Goal: Book appointment/travel/reservation

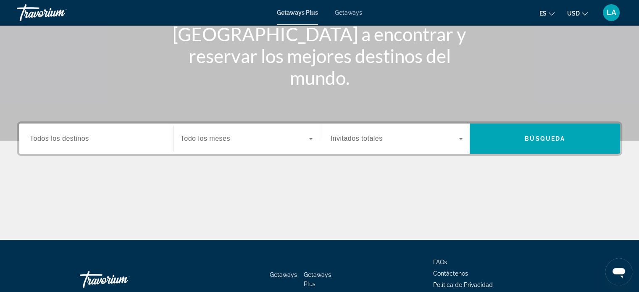
scroll to position [113, 0]
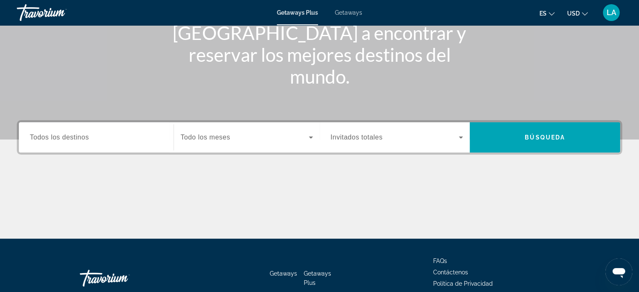
click at [59, 138] on span "Todos los destinos" at bounding box center [59, 137] width 59 height 7
click at [59, 138] on input "Destination Todos los destinos" at bounding box center [96, 138] width 133 height 10
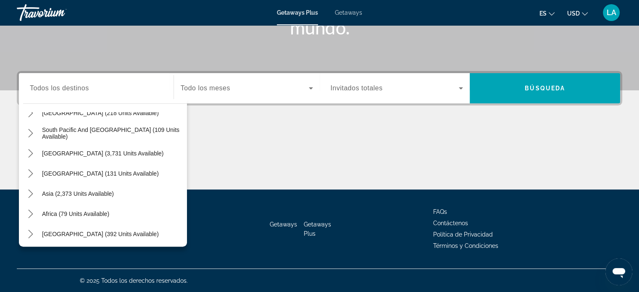
scroll to position [134, 0]
click at [50, 191] on span "Asia (2,373 units available)" at bounding box center [78, 193] width 72 height 7
type input "**********"
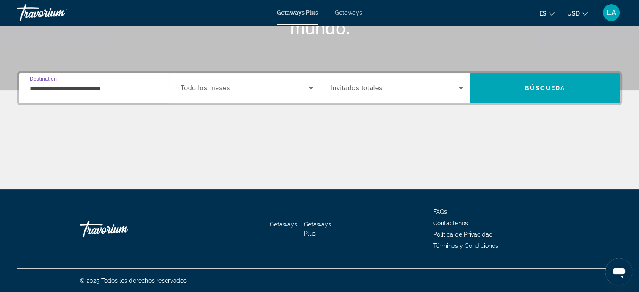
click at [311, 86] on icon "Search widget" at bounding box center [311, 88] width 10 height 10
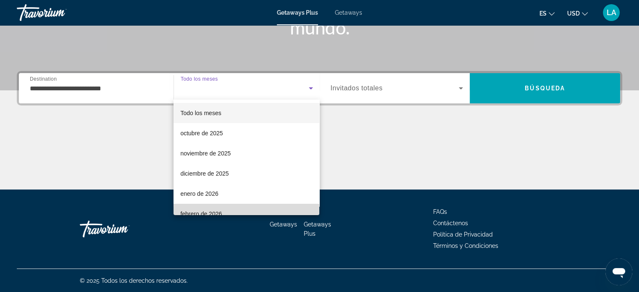
click at [254, 208] on mat-option "febrero de 2026" at bounding box center [247, 214] width 146 height 20
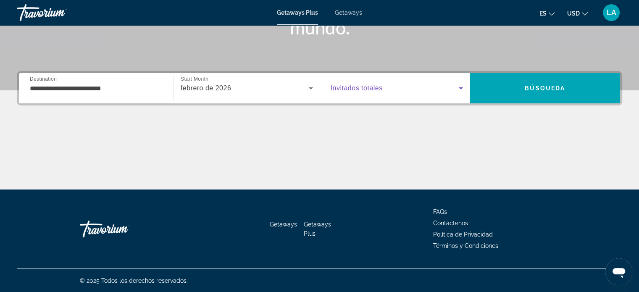
click at [461, 89] on icon "Search widget" at bounding box center [461, 88] width 10 height 10
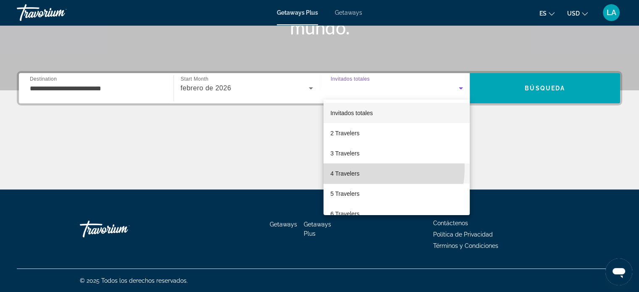
click at [370, 169] on mat-option "4 Travelers" at bounding box center [397, 173] width 146 height 20
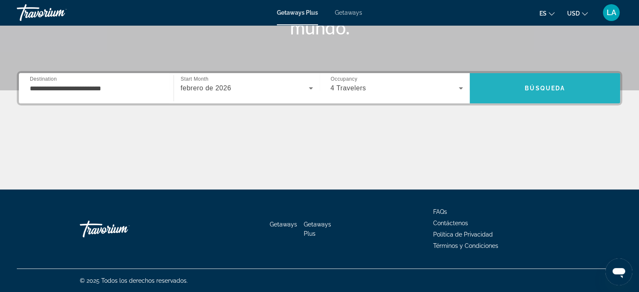
click at [541, 85] on span "Búsqueda" at bounding box center [545, 88] width 40 height 7
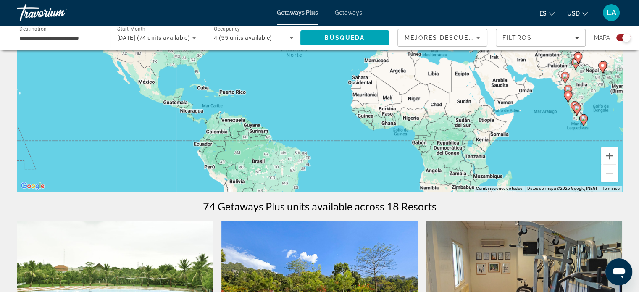
scroll to position [70, 0]
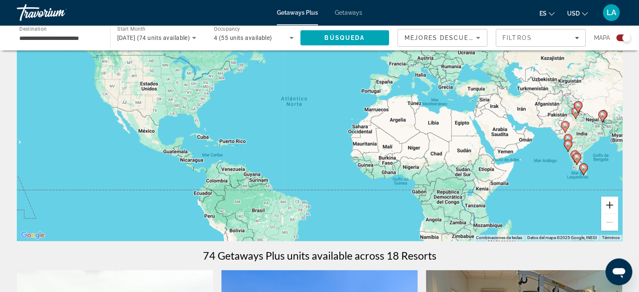
click at [609, 207] on button "Ampliar" at bounding box center [609, 205] width 17 height 17
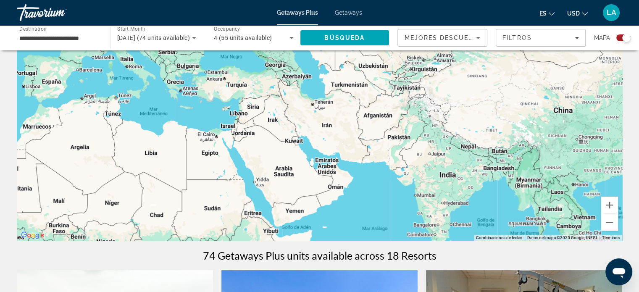
drag, startPoint x: 563, startPoint y: 182, endPoint x: 165, endPoint y: 204, distance: 399.0
click at [165, 204] on div "Main content" at bounding box center [320, 115] width 606 height 252
click at [609, 205] on button "Ampliar" at bounding box center [609, 205] width 17 height 17
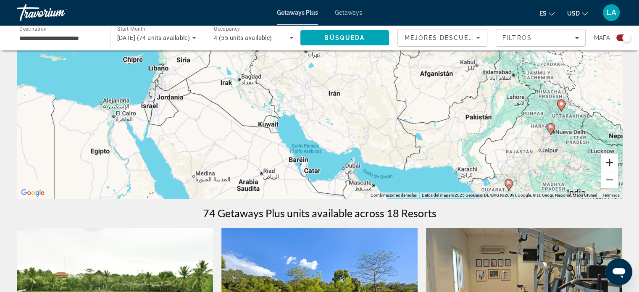
scroll to position [114, 0]
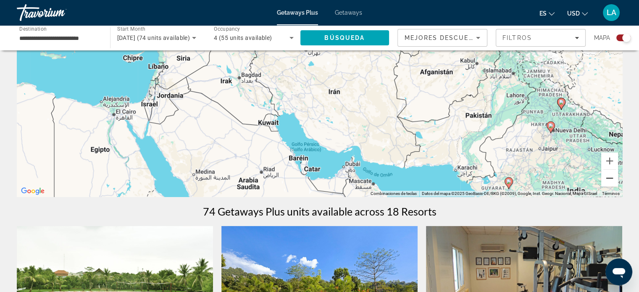
click at [611, 177] on button "Reducir" at bounding box center [609, 178] width 17 height 17
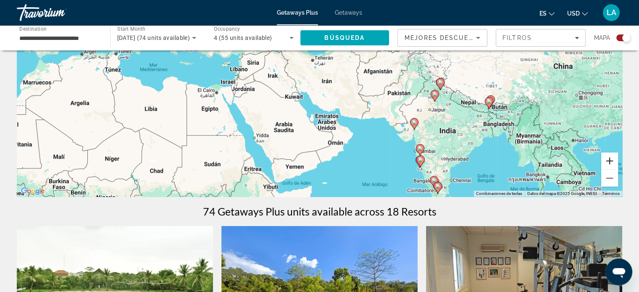
click at [609, 161] on button "Ampliar" at bounding box center [609, 161] width 17 height 17
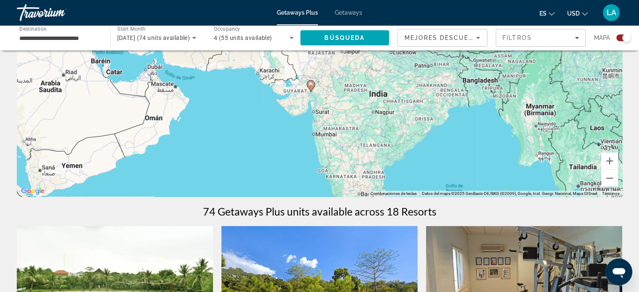
drag, startPoint x: 547, startPoint y: 150, endPoint x: 347, endPoint y: 53, distance: 222.6
click at [347, 53] on div "Para activar la función de arrastre con el teclado, pulsa Alt + Intro. Cuando h…" at bounding box center [320, 71] width 606 height 252
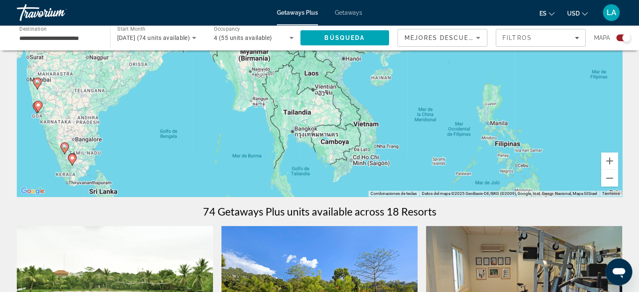
drag, startPoint x: 473, startPoint y: 129, endPoint x: 182, endPoint y: 74, distance: 296.5
click at [182, 74] on div "Para activar la función de arrastre con el teclado, pulsa Alt + Intro. Cuando h…" at bounding box center [320, 71] width 606 height 252
click at [608, 161] on button "Ampliar" at bounding box center [609, 161] width 17 height 17
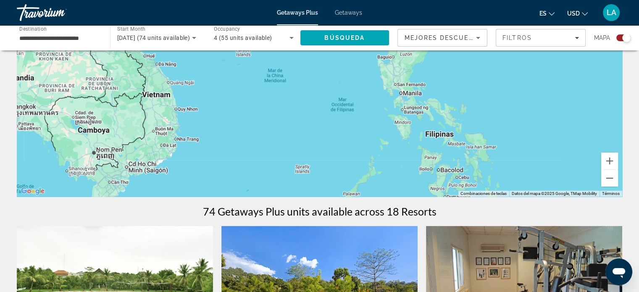
drag, startPoint x: 552, startPoint y: 163, endPoint x: 293, endPoint y: 79, distance: 272.9
click at [293, 79] on div "Para activar la función de arrastre con el teclado, pulsa Alt + Intro. Cuando h…" at bounding box center [320, 71] width 606 height 252
click at [609, 163] on button "Ampliar" at bounding box center [609, 161] width 17 height 17
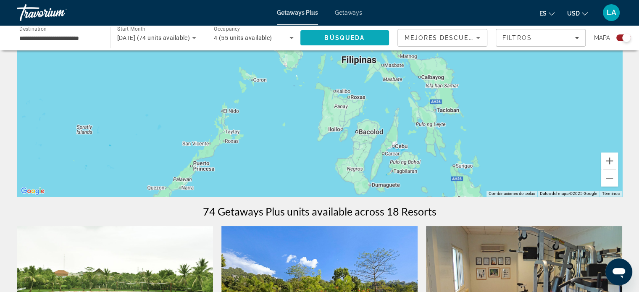
drag, startPoint x: 557, startPoint y: 171, endPoint x: 355, endPoint y: 33, distance: 245.5
click at [610, 158] on button "Ampliar" at bounding box center [609, 161] width 17 height 17
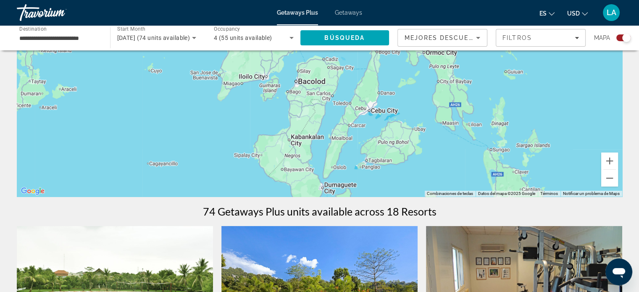
drag, startPoint x: 577, startPoint y: 172, endPoint x: 476, endPoint y: 58, distance: 152.5
click at [476, 58] on div "Main content" at bounding box center [320, 71] width 606 height 252
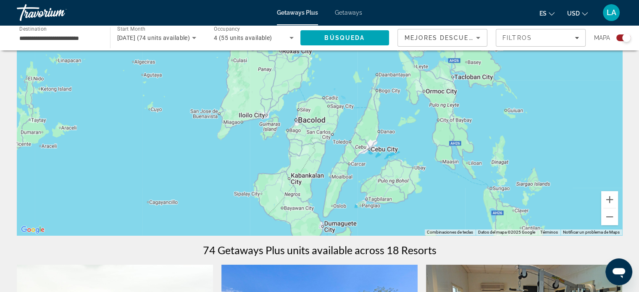
scroll to position [82, 0]
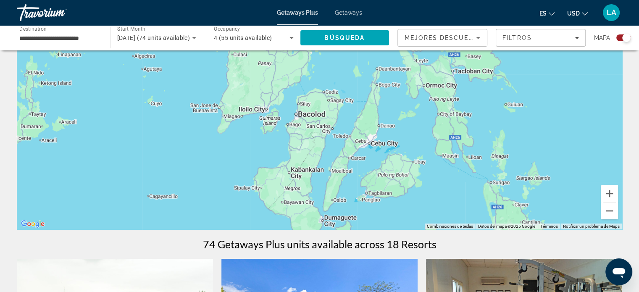
click at [610, 210] on button "Reducir" at bounding box center [609, 211] width 17 height 17
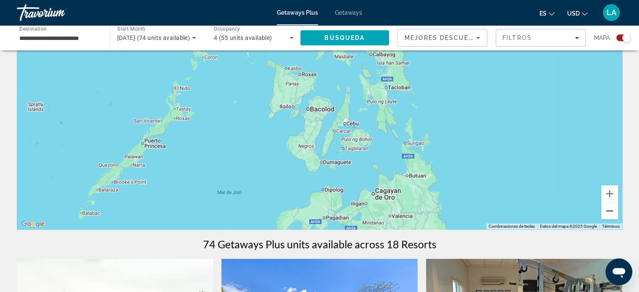
click at [610, 210] on button "Reducir" at bounding box center [609, 211] width 17 height 17
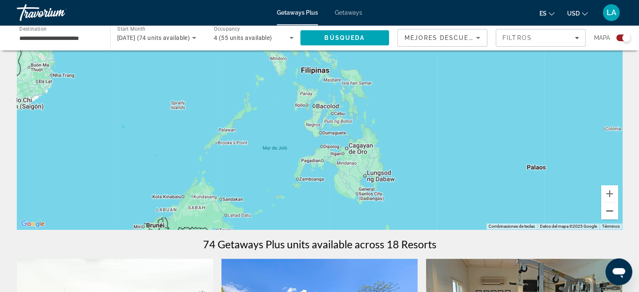
click at [610, 210] on button "Reducir" at bounding box center [609, 211] width 17 height 17
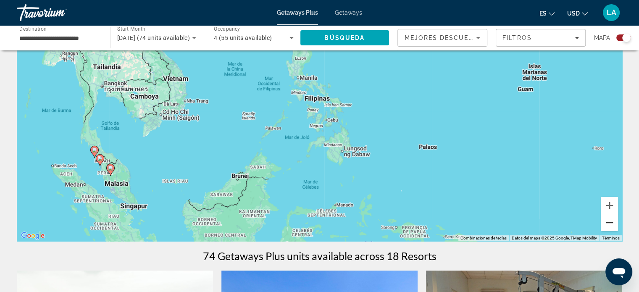
scroll to position [99, 0]
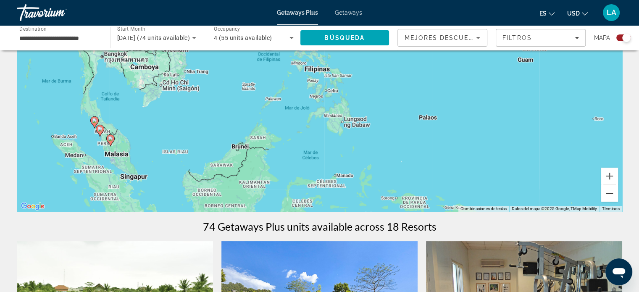
click at [611, 195] on button "Reducir" at bounding box center [609, 193] width 17 height 17
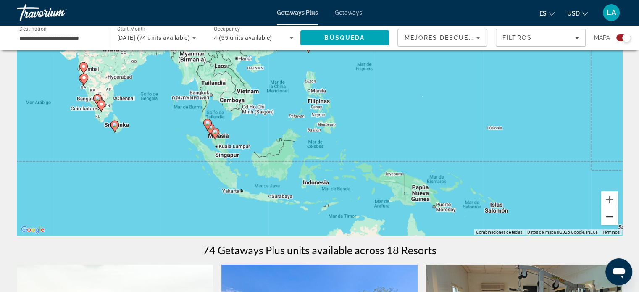
scroll to position [77, 0]
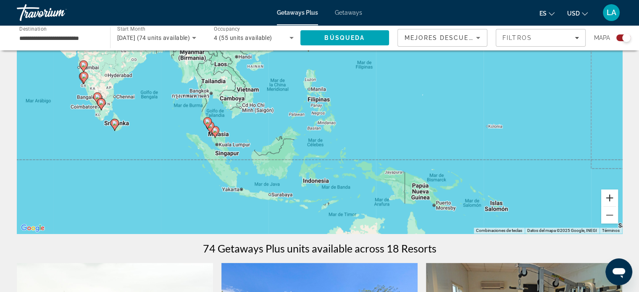
click at [609, 199] on button "Ampliar" at bounding box center [609, 198] width 17 height 17
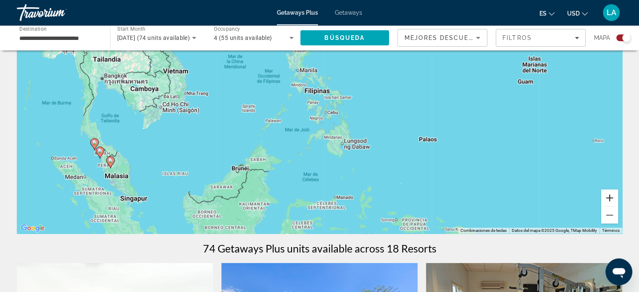
click at [609, 199] on button "Ampliar" at bounding box center [609, 198] width 17 height 17
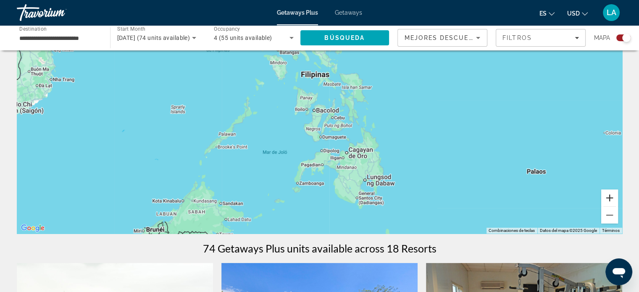
click at [609, 199] on button "Ampliar" at bounding box center [609, 198] width 17 height 17
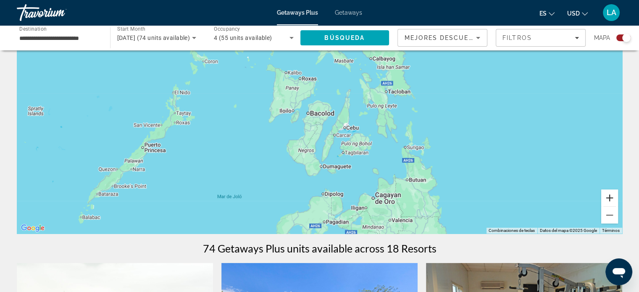
click at [609, 198] on button "Ampliar" at bounding box center [609, 198] width 17 height 17
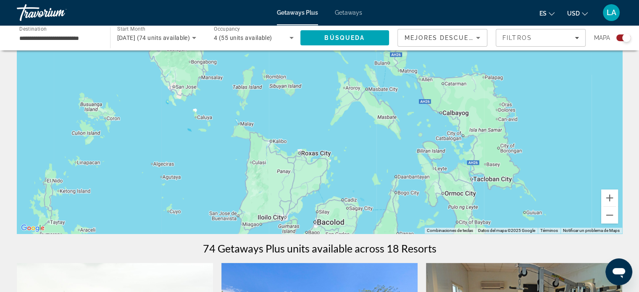
drag, startPoint x: 403, startPoint y: 132, endPoint x: 427, endPoint y: 242, distance: 112.0
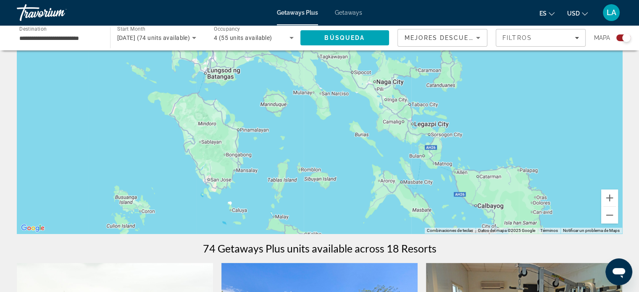
drag, startPoint x: 374, startPoint y: 161, endPoint x: 407, endPoint y: 253, distance: 97.7
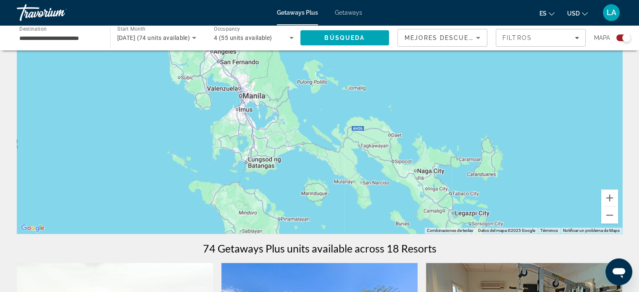
drag, startPoint x: 344, startPoint y: 184, endPoint x: 395, endPoint y: 284, distance: 112.6
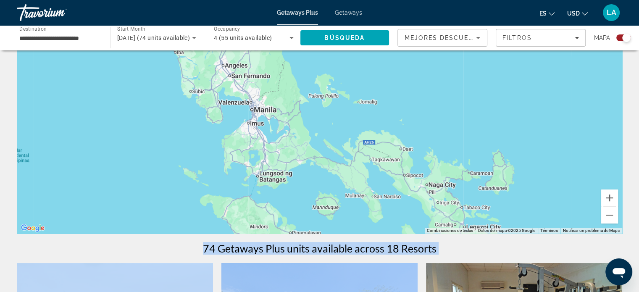
drag, startPoint x: 373, startPoint y: 256, endPoint x: 363, endPoint y: 221, distance: 36.0
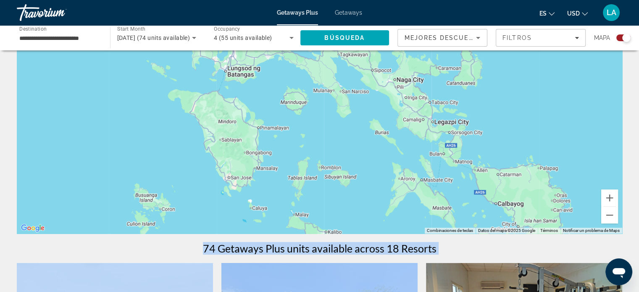
drag, startPoint x: 563, startPoint y: 201, endPoint x: 529, endPoint y: 87, distance: 118.5
click at [529, 87] on div "Main content" at bounding box center [320, 108] width 606 height 252
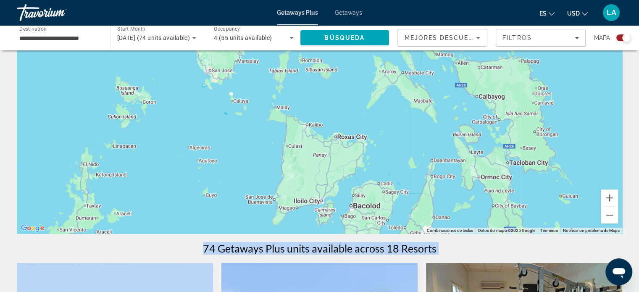
drag, startPoint x: 503, startPoint y: 124, endPoint x: 485, endPoint y: 26, distance: 100.1
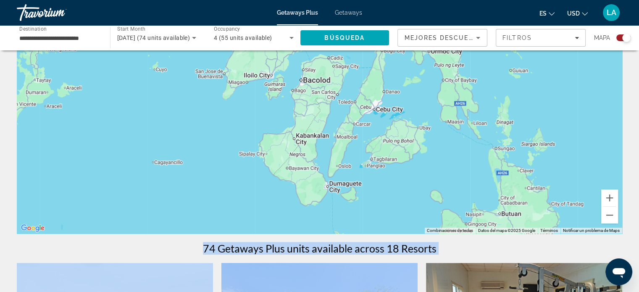
drag, startPoint x: 573, startPoint y: 206, endPoint x: 523, endPoint y: 79, distance: 136.6
click at [523, 79] on div "Main content" at bounding box center [320, 108] width 606 height 252
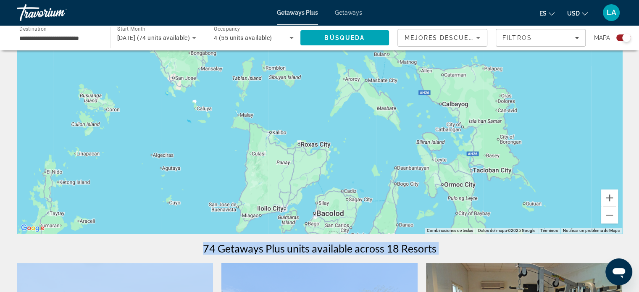
drag, startPoint x: 580, startPoint y: 77, endPoint x: 593, endPoint y: 218, distance: 141.4
click at [593, 218] on div "Main content" at bounding box center [320, 108] width 606 height 252
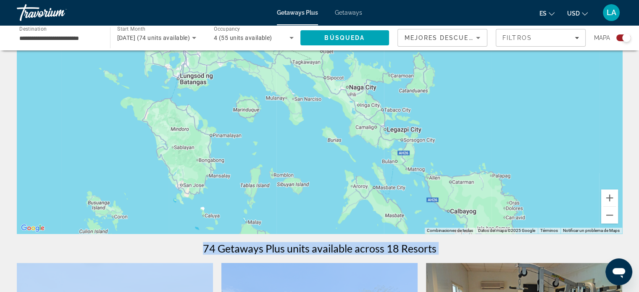
drag, startPoint x: 569, startPoint y: 144, endPoint x: 585, endPoint y: 261, distance: 117.9
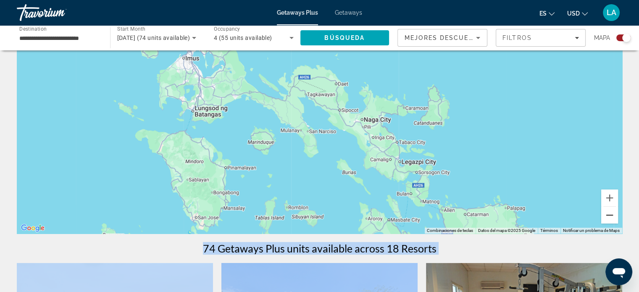
click at [611, 218] on button "Reducir" at bounding box center [609, 215] width 17 height 17
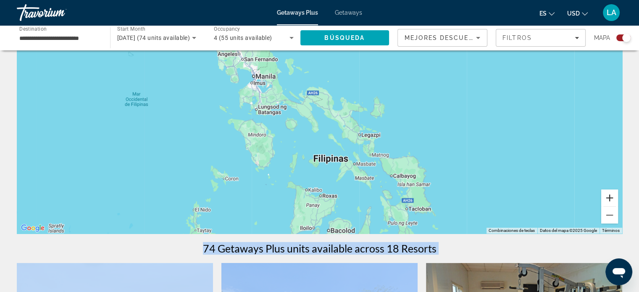
click at [610, 196] on button "Ampliar" at bounding box center [609, 198] width 17 height 17
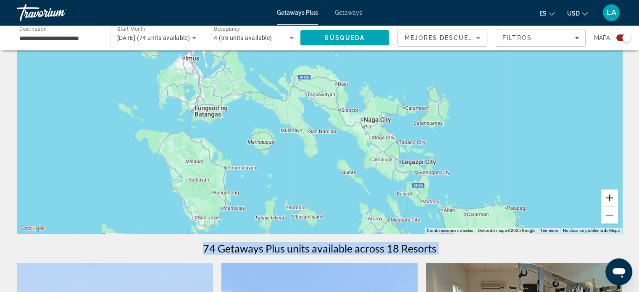
click at [610, 196] on button "Ampliar" at bounding box center [609, 198] width 17 height 17
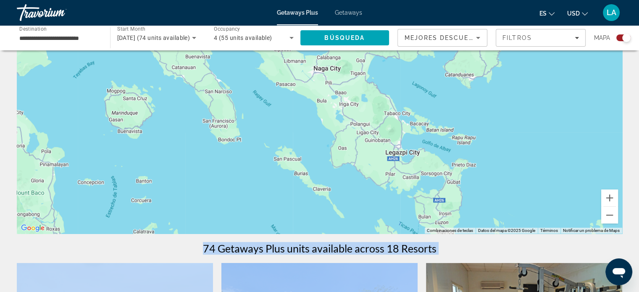
drag, startPoint x: 569, startPoint y: 179, endPoint x: 509, endPoint y: 136, distance: 74.7
click at [509, 136] on div "Main content" at bounding box center [320, 108] width 606 height 252
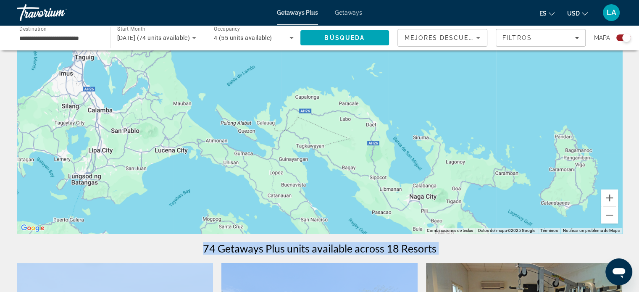
drag, startPoint x: 460, startPoint y: 99, endPoint x: 476, endPoint y: 102, distance: 16.3
click at [476, 102] on div "Main content" at bounding box center [320, 108] width 606 height 252
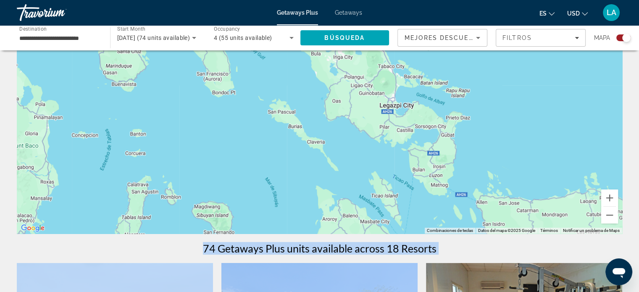
drag, startPoint x: 573, startPoint y: 181, endPoint x: 499, endPoint y: 59, distance: 143.1
click at [499, 59] on div "Main content" at bounding box center [320, 108] width 606 height 252
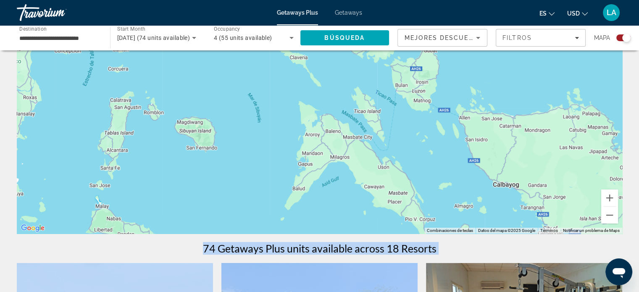
click at [516, 95] on div "Main content" at bounding box center [320, 108] width 606 height 252
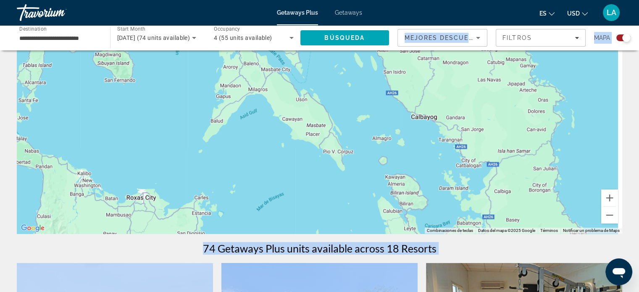
drag, startPoint x: 516, startPoint y: 95, endPoint x: 429, endPoint y: 19, distance: 115.8
click at [429, 19] on div "**********" at bounding box center [319, 69] width 639 height 292
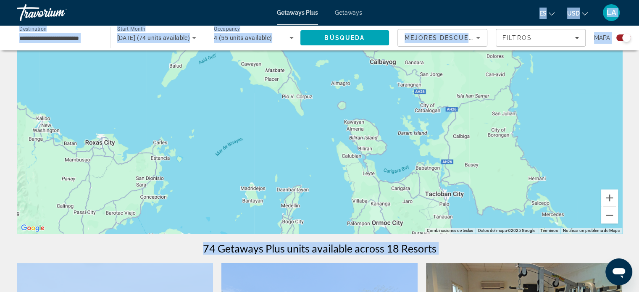
click at [609, 216] on button "Reducir" at bounding box center [609, 215] width 17 height 17
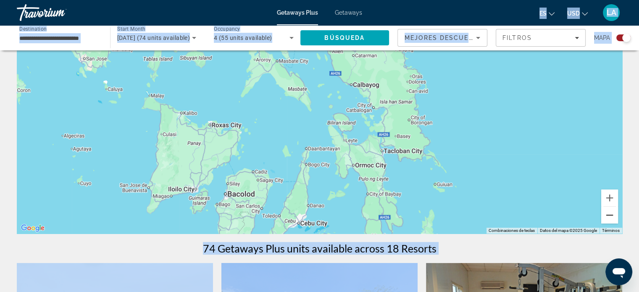
click at [609, 216] on button "Reducir" at bounding box center [609, 215] width 17 height 17
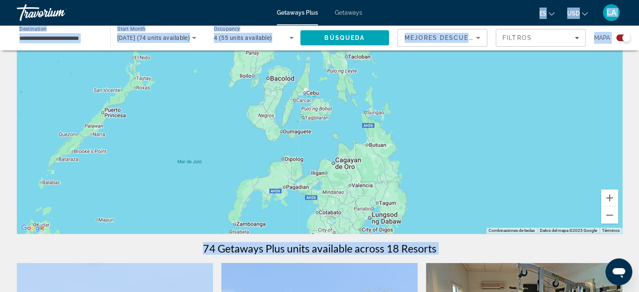
drag, startPoint x: 550, startPoint y: 181, endPoint x: 546, endPoint y: 109, distance: 72.4
click at [546, 109] on div "Main content" at bounding box center [320, 108] width 606 height 252
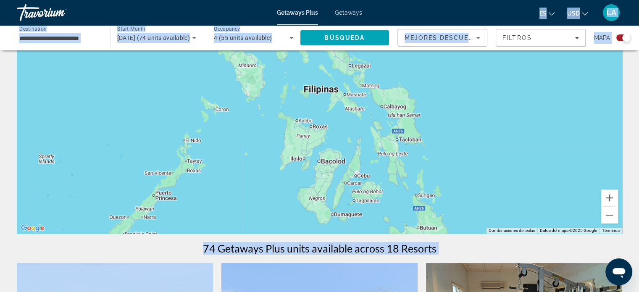
drag, startPoint x: 503, startPoint y: 103, endPoint x: 552, endPoint y: 185, distance: 96.3
click at [552, 185] on div "Main content" at bounding box center [320, 108] width 606 height 252
click at [532, 122] on div "Main content" at bounding box center [320, 108] width 606 height 252
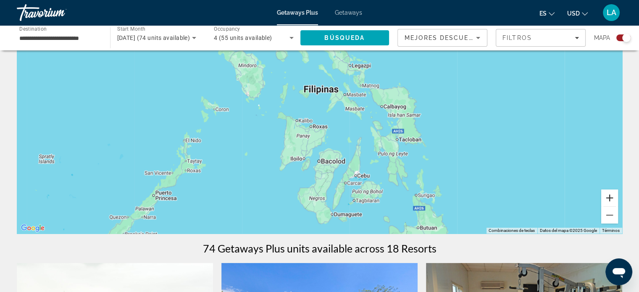
click at [609, 199] on button "Ampliar" at bounding box center [609, 198] width 17 height 17
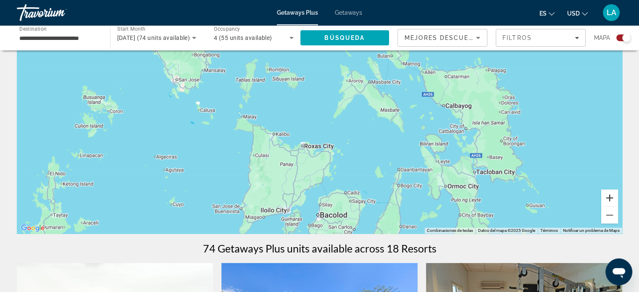
click at [609, 198] on button "Ampliar" at bounding box center [609, 198] width 17 height 17
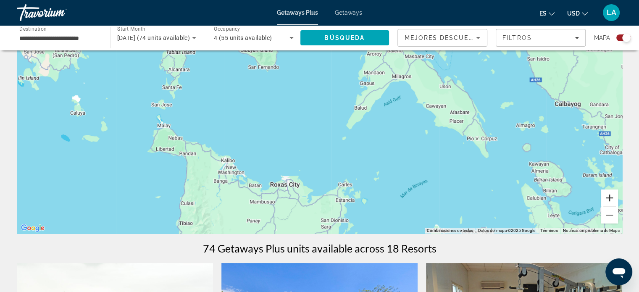
click at [609, 198] on button "Ampliar" at bounding box center [609, 198] width 17 height 17
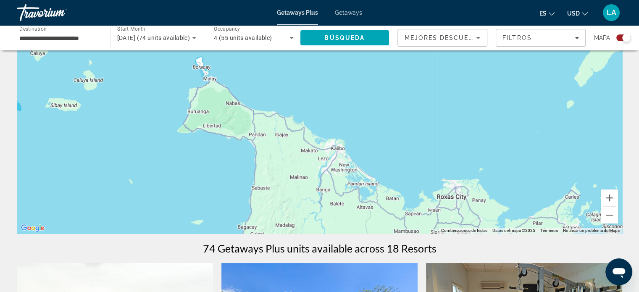
drag, startPoint x: 201, startPoint y: 204, endPoint x: 405, endPoint y: 139, distance: 214.0
click at [405, 139] on div "Main content" at bounding box center [320, 108] width 606 height 252
click at [609, 214] on button "Reducir" at bounding box center [609, 215] width 17 height 17
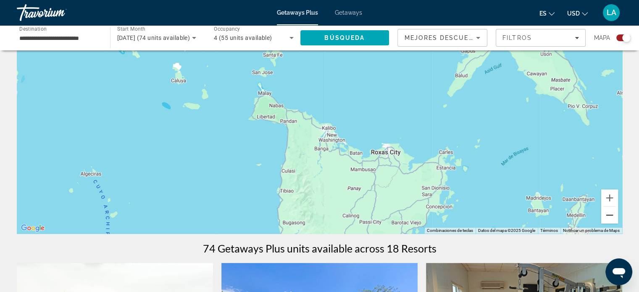
click at [609, 214] on button "Reducir" at bounding box center [609, 215] width 17 height 17
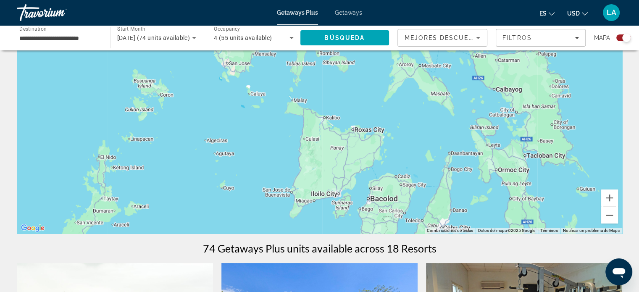
click at [609, 214] on button "Reducir" at bounding box center [609, 215] width 17 height 17
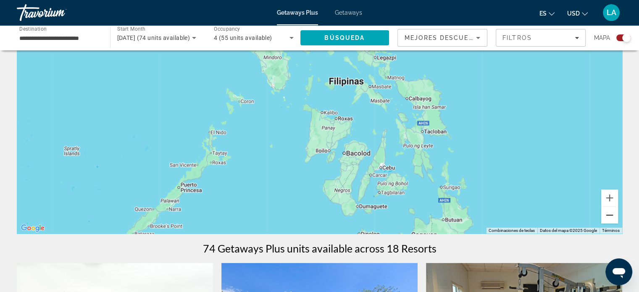
click at [612, 216] on button "Reducir" at bounding box center [609, 215] width 17 height 17
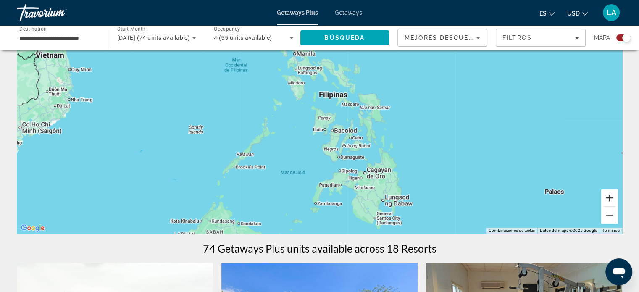
click at [607, 193] on button "Ampliar" at bounding box center [609, 198] width 17 height 17
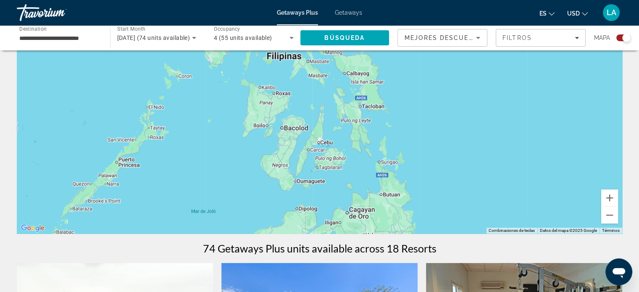
drag, startPoint x: 538, startPoint y: 163, endPoint x: 468, endPoint y: 137, distance: 74.2
click at [468, 137] on div "Main content" at bounding box center [320, 108] width 606 height 252
click at [606, 197] on button "Ampliar" at bounding box center [609, 198] width 17 height 17
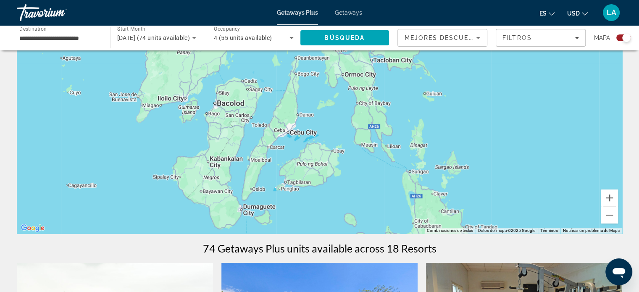
drag, startPoint x: 546, startPoint y: 172, endPoint x: 514, endPoint y: 126, distance: 56.0
click at [514, 126] on div "Main content" at bounding box center [320, 108] width 606 height 252
click at [610, 198] on button "Ampliar" at bounding box center [609, 198] width 17 height 17
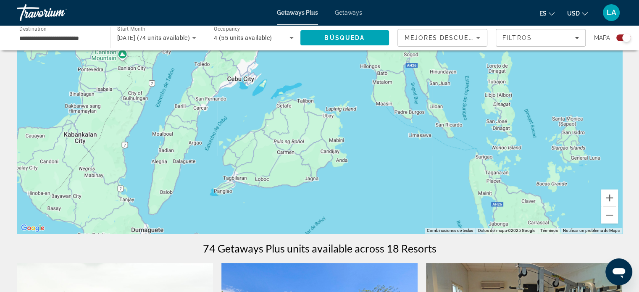
drag, startPoint x: 558, startPoint y: 159, endPoint x: 540, endPoint y: 76, distance: 84.7
click at [540, 76] on div "Main content" at bounding box center [320, 108] width 606 height 252
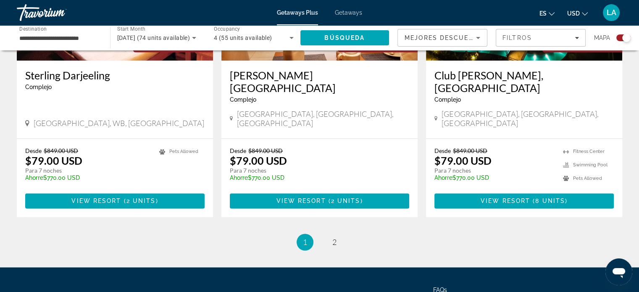
scroll to position [1333, 0]
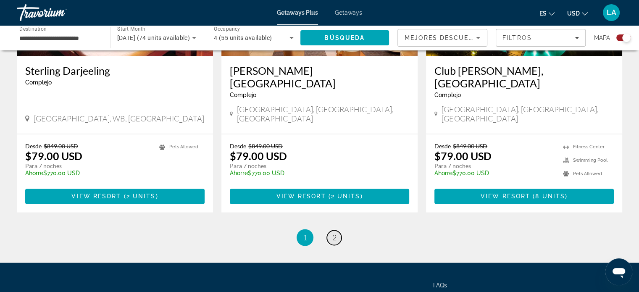
click at [332, 233] on span "2" at bounding box center [334, 237] width 4 height 9
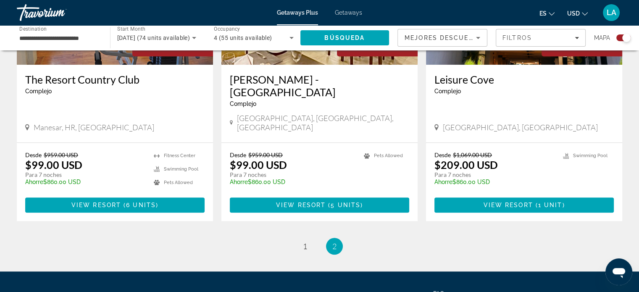
scroll to position [707, 0]
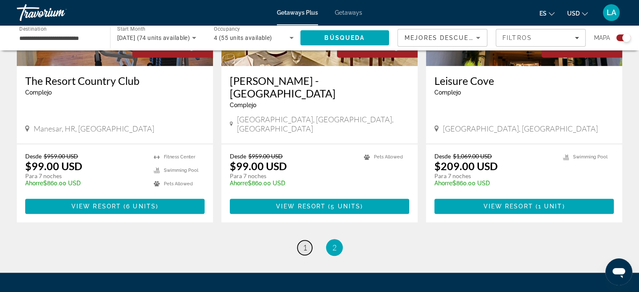
click at [305, 243] on span "1" at bounding box center [305, 247] width 4 height 9
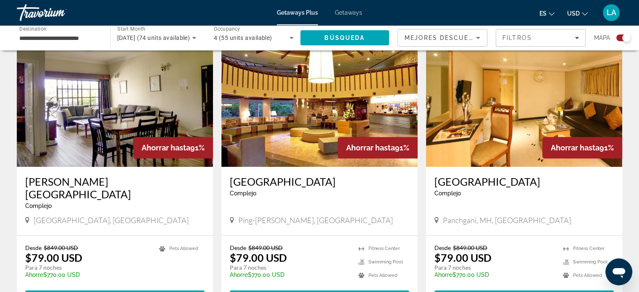
scroll to position [644, 0]
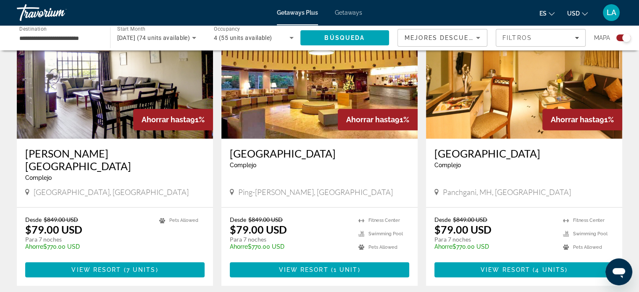
click at [298, 102] on img "Main content" at bounding box center [319, 71] width 196 height 134
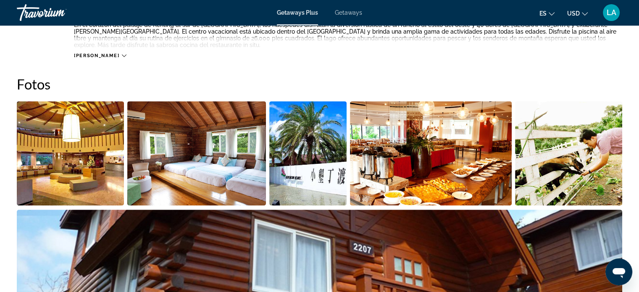
scroll to position [367, 0]
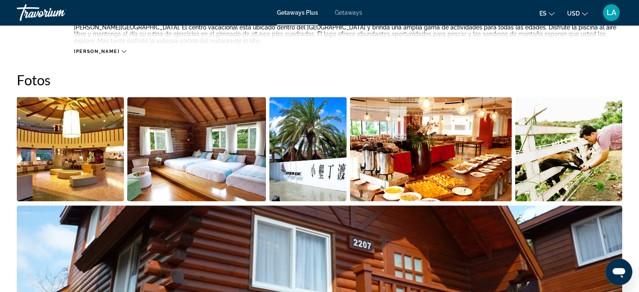
click at [69, 124] on img "Open full-screen image slider" at bounding box center [70, 149] width 107 height 104
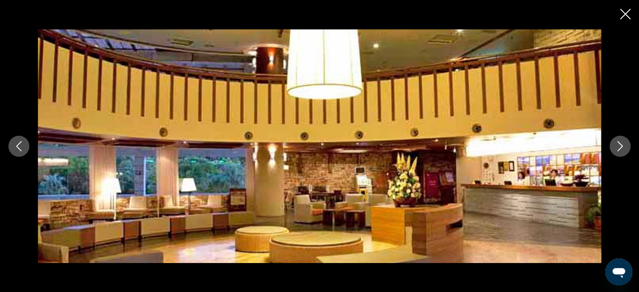
click at [619, 142] on icon "Next image" at bounding box center [620, 146] width 5 height 10
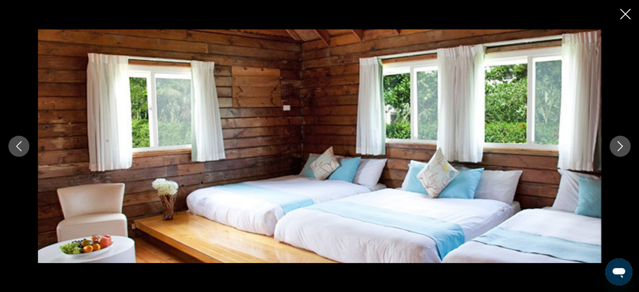
click at [619, 142] on icon "Next image" at bounding box center [620, 146] width 5 height 10
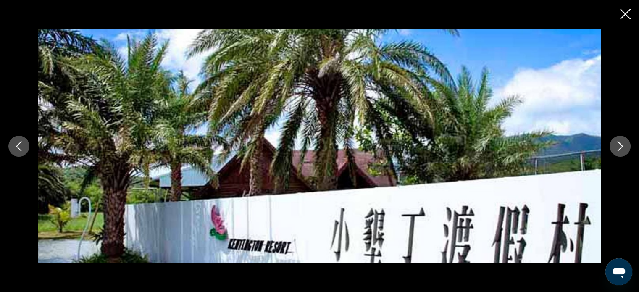
click at [619, 142] on icon "Next image" at bounding box center [620, 146] width 5 height 10
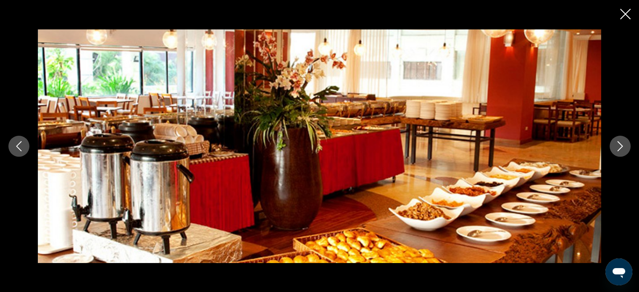
click at [619, 142] on icon "Next image" at bounding box center [620, 146] width 5 height 10
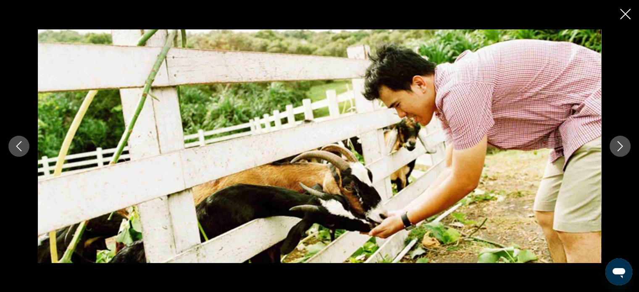
click at [619, 142] on icon "Next image" at bounding box center [620, 146] width 5 height 10
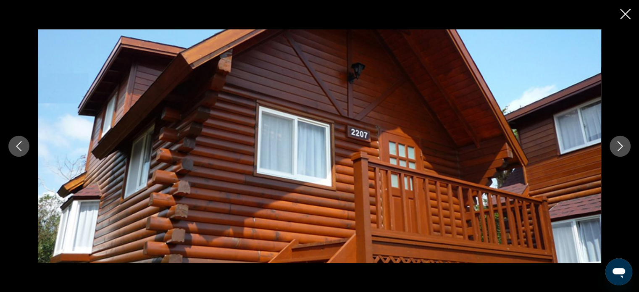
click at [619, 142] on icon "Next image" at bounding box center [620, 146] width 5 height 10
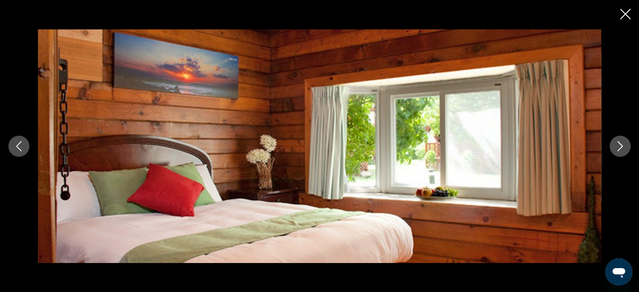
click at [619, 142] on icon "Next image" at bounding box center [620, 146] width 5 height 10
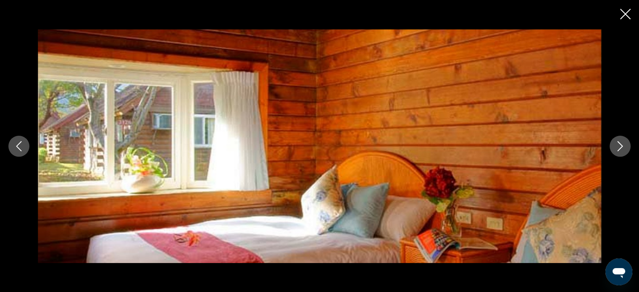
click at [619, 142] on icon "Next image" at bounding box center [620, 146] width 5 height 10
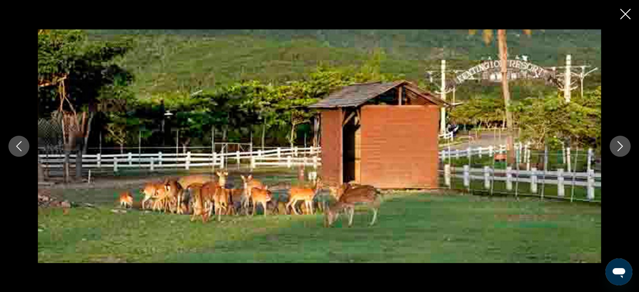
click at [619, 142] on icon "Next image" at bounding box center [620, 146] width 5 height 10
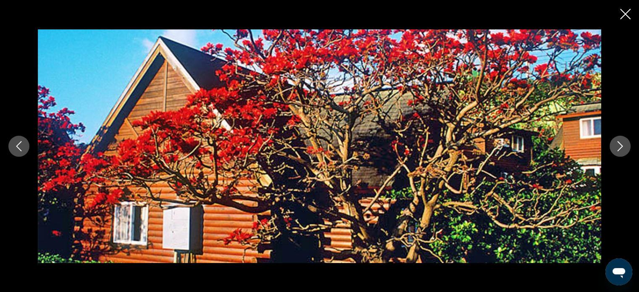
click at [619, 142] on icon "Next image" at bounding box center [620, 146] width 5 height 10
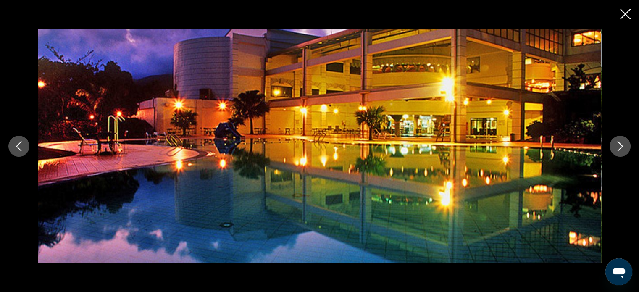
click at [619, 142] on icon "Next image" at bounding box center [620, 146] width 5 height 10
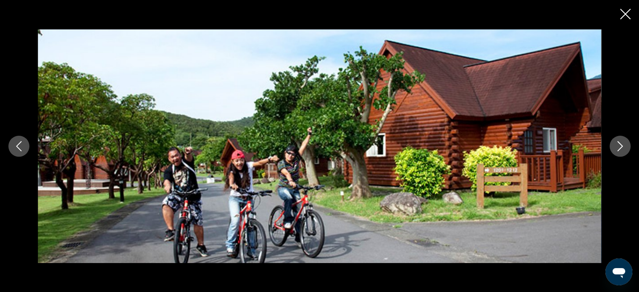
click at [619, 142] on icon "Next image" at bounding box center [620, 146] width 5 height 10
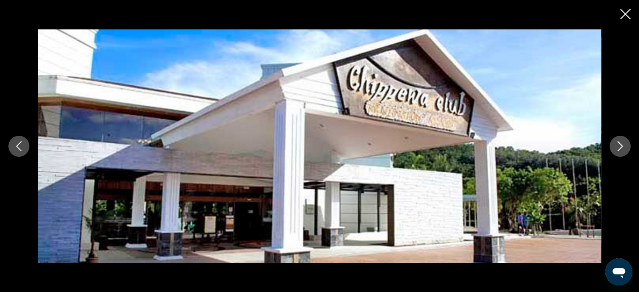
click at [619, 142] on icon "Next image" at bounding box center [620, 146] width 5 height 10
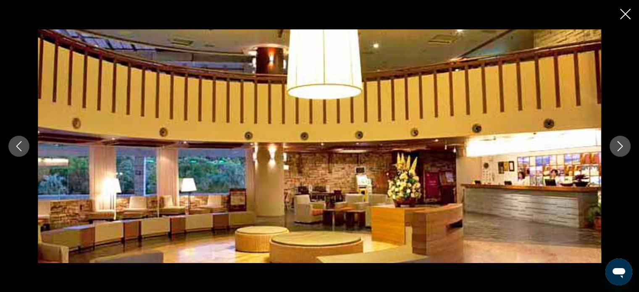
click at [619, 142] on icon "Next image" at bounding box center [620, 146] width 5 height 10
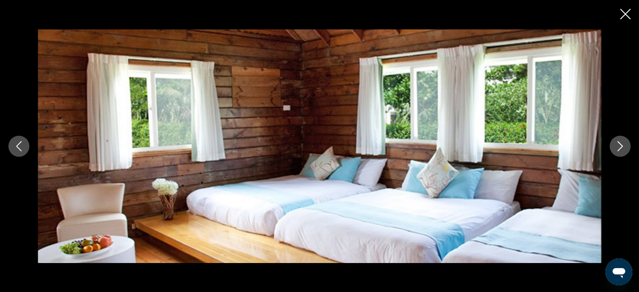
click at [619, 142] on icon "Next image" at bounding box center [620, 146] width 5 height 10
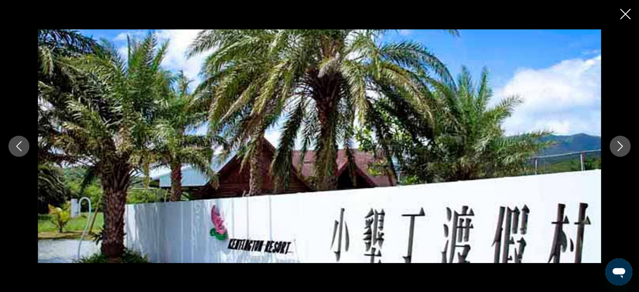
click at [619, 142] on icon "Next image" at bounding box center [620, 146] width 5 height 10
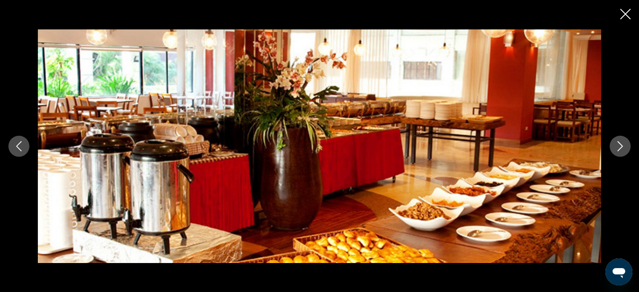
click at [619, 142] on icon "Next image" at bounding box center [620, 146] width 5 height 10
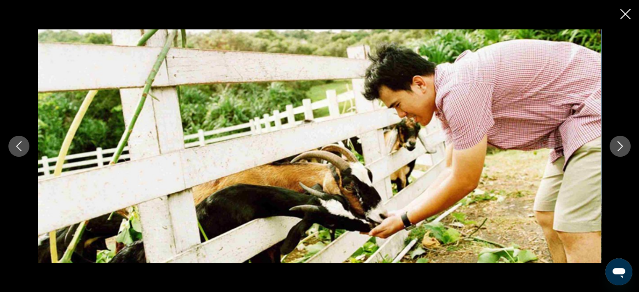
click at [619, 142] on icon "Next image" at bounding box center [620, 146] width 5 height 10
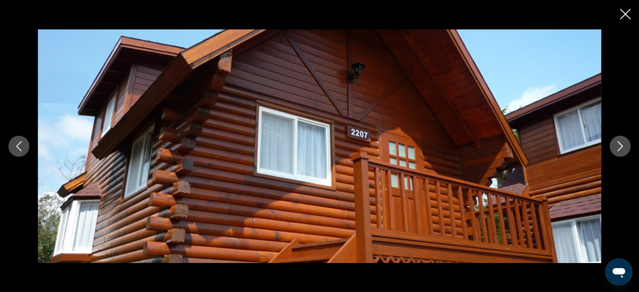
click at [619, 142] on icon "Next image" at bounding box center [620, 146] width 5 height 10
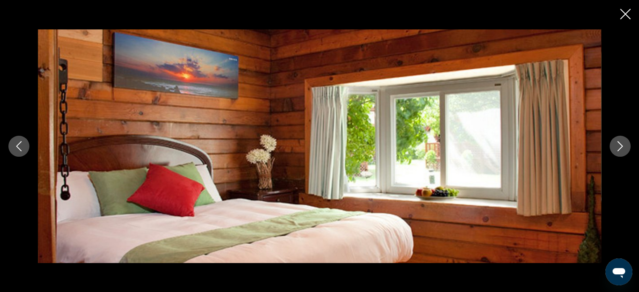
click at [625, 15] on icon "Close slideshow" at bounding box center [625, 14] width 11 height 11
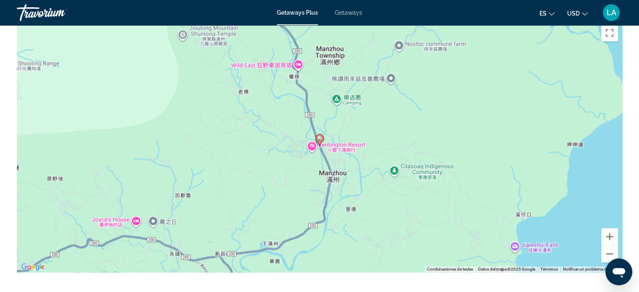
scroll to position [1101, 0]
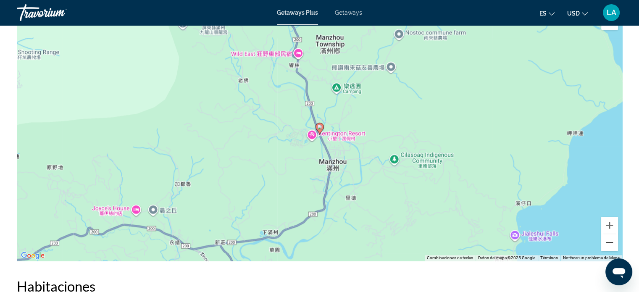
click at [613, 234] on button "Reducir" at bounding box center [609, 242] width 17 height 17
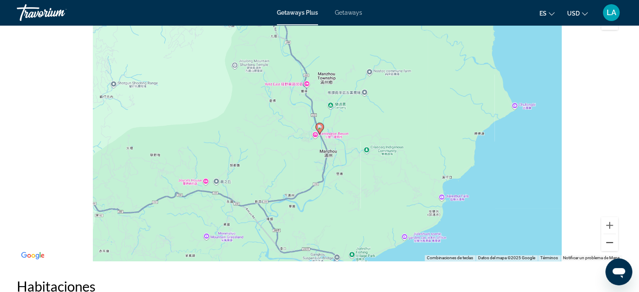
click at [613, 234] on button "Reducir" at bounding box center [609, 242] width 17 height 17
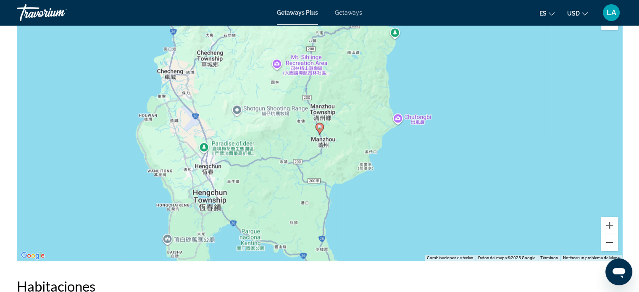
click at [613, 234] on button "Reducir" at bounding box center [609, 242] width 17 height 17
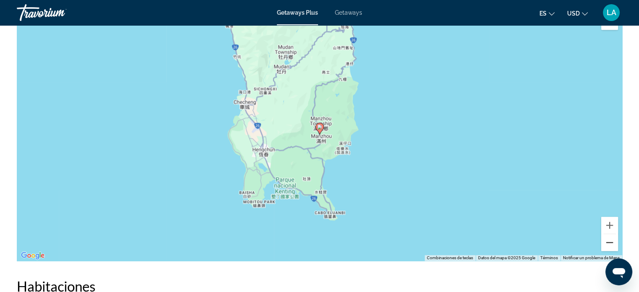
click at [613, 234] on button "Reducir" at bounding box center [609, 242] width 17 height 17
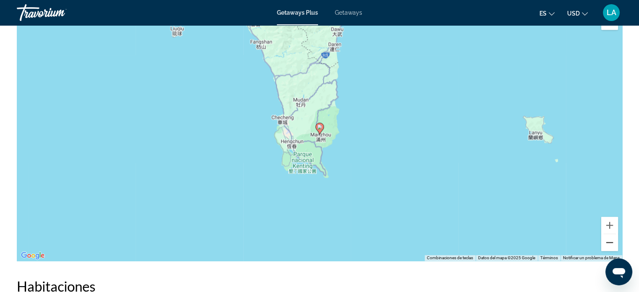
click at [613, 234] on button "Reducir" at bounding box center [609, 242] width 17 height 17
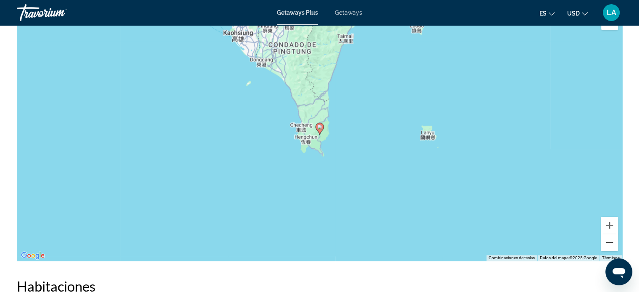
click at [613, 234] on button "Reducir" at bounding box center [609, 242] width 17 height 17
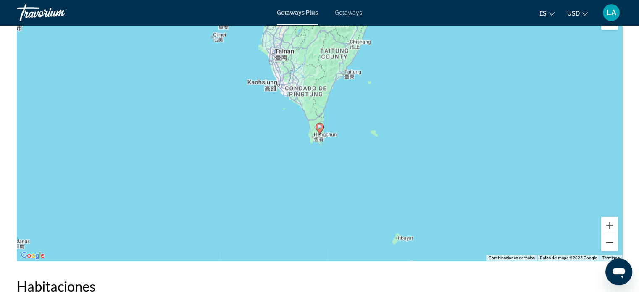
click at [613, 234] on button "Reducir" at bounding box center [609, 242] width 17 height 17
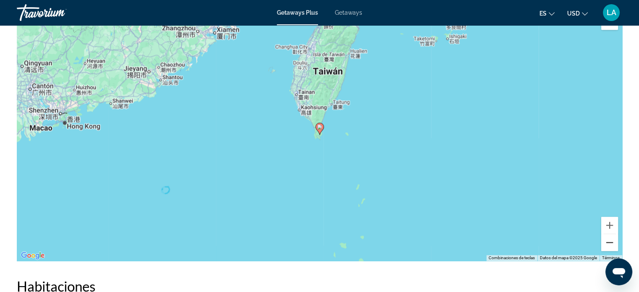
click at [613, 234] on button "Reducir" at bounding box center [609, 242] width 17 height 17
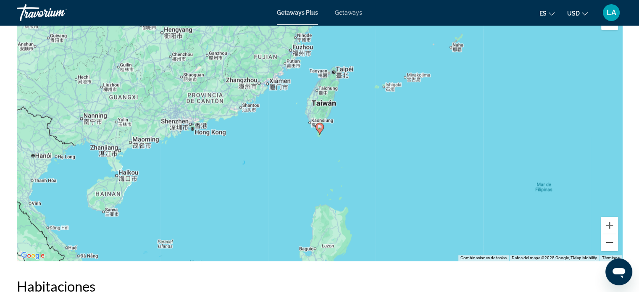
click at [613, 234] on button "Reducir" at bounding box center [609, 242] width 17 height 17
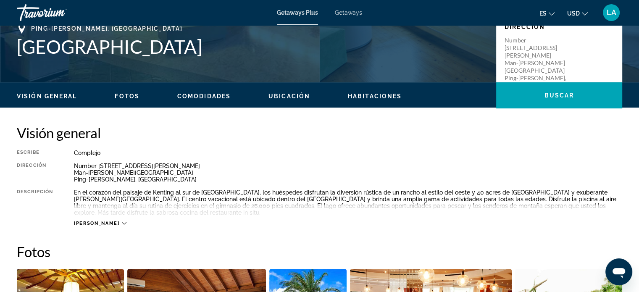
scroll to position [192, 0]
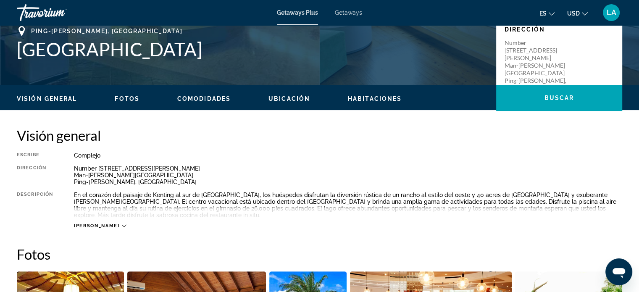
click at [122, 224] on icon "Main content" at bounding box center [124, 226] width 5 height 5
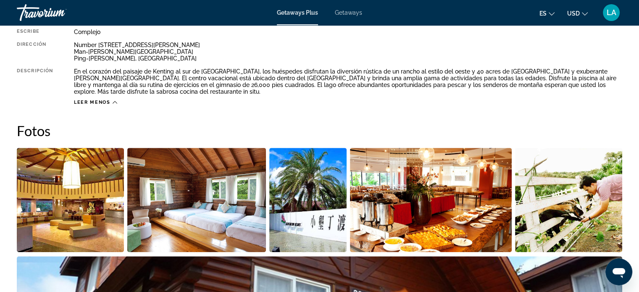
scroll to position [350, 0]
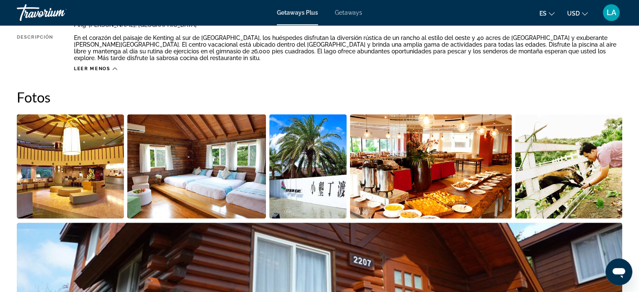
click at [74, 163] on img "Open full-screen image slider" at bounding box center [70, 166] width 107 height 104
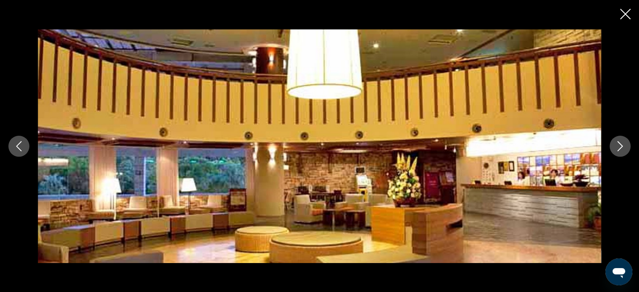
click at [619, 148] on icon "Next image" at bounding box center [620, 146] width 10 height 10
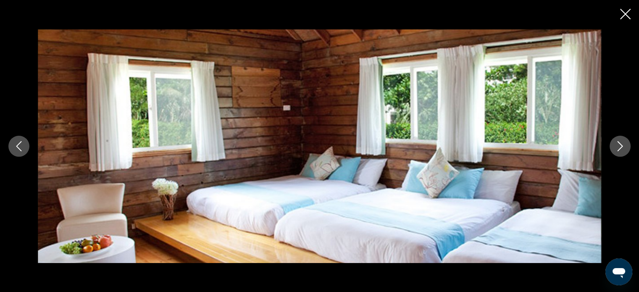
click at [619, 148] on icon "Next image" at bounding box center [620, 146] width 10 height 10
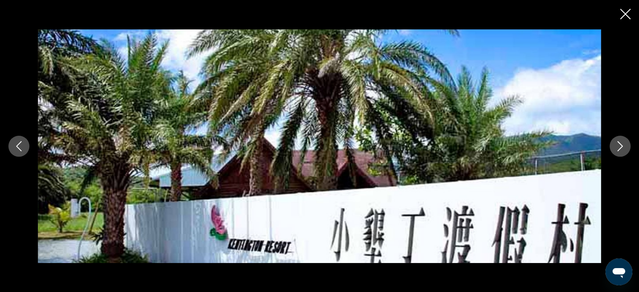
click at [619, 148] on icon "Next image" at bounding box center [620, 146] width 10 height 10
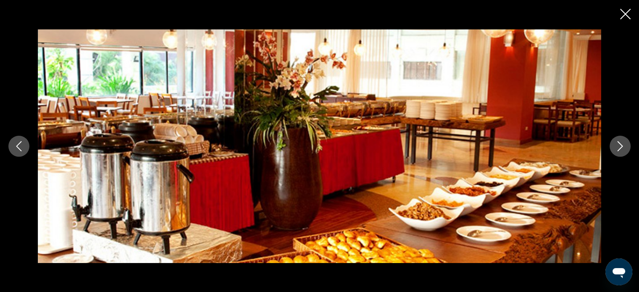
click at [619, 148] on icon "Next image" at bounding box center [620, 146] width 10 height 10
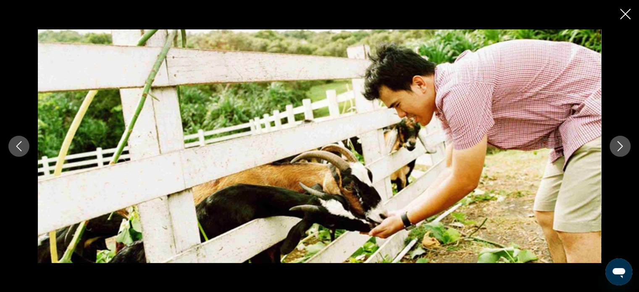
click at [619, 148] on icon "Next image" at bounding box center [620, 146] width 10 height 10
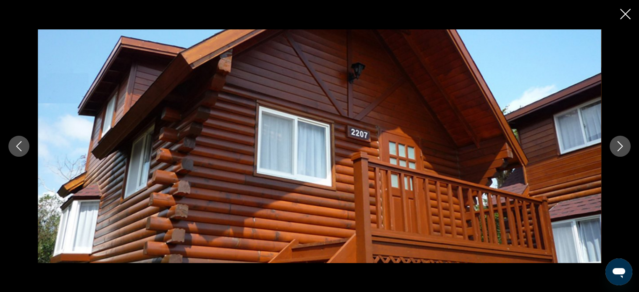
click at [619, 148] on icon "Next image" at bounding box center [620, 146] width 10 height 10
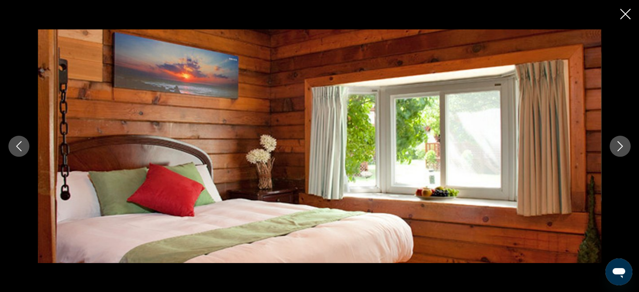
click at [619, 148] on icon "Next image" at bounding box center [620, 146] width 10 height 10
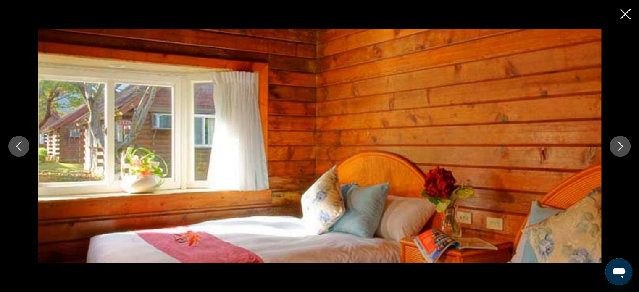
click at [619, 148] on icon "Next image" at bounding box center [620, 146] width 10 height 10
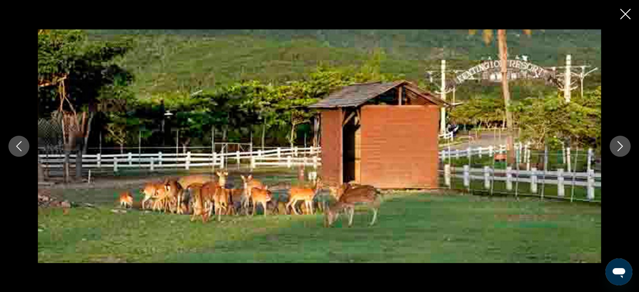
click at [619, 151] on icon "Next image" at bounding box center [620, 146] width 10 height 10
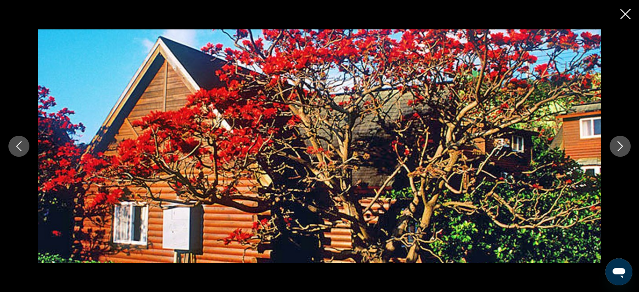
click at [619, 151] on icon "Next image" at bounding box center [620, 146] width 10 height 10
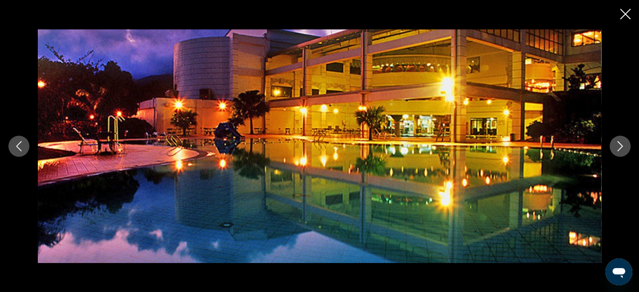
click at [619, 151] on icon "Next image" at bounding box center [620, 146] width 10 height 10
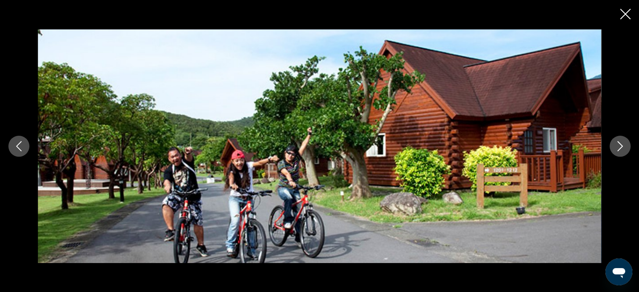
click at [619, 151] on icon "Next image" at bounding box center [620, 146] width 10 height 10
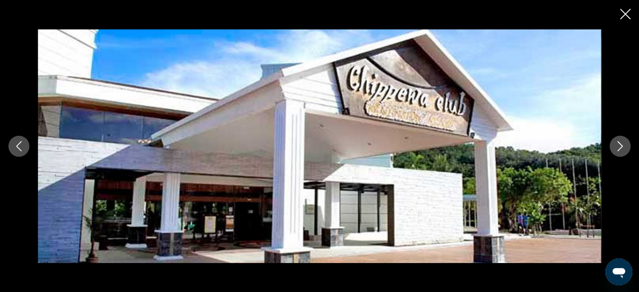
click at [619, 151] on icon "Next image" at bounding box center [620, 146] width 10 height 10
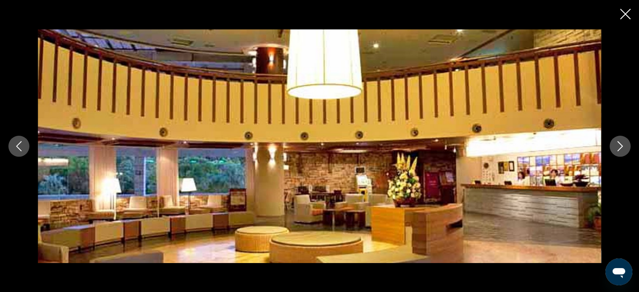
click at [619, 151] on icon "Next image" at bounding box center [620, 146] width 10 height 10
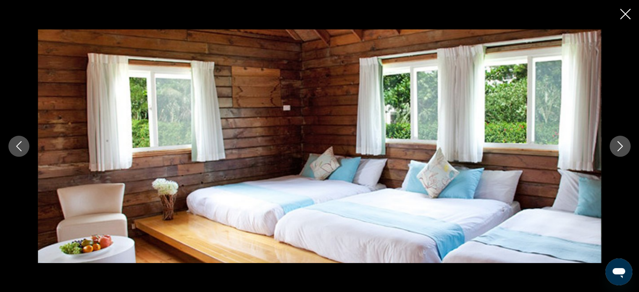
click at [622, 142] on icon "Next image" at bounding box center [620, 146] width 10 height 10
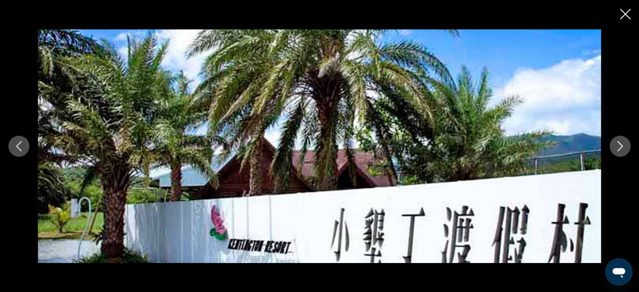
click at [627, 11] on icon "Close slideshow" at bounding box center [625, 14] width 11 height 11
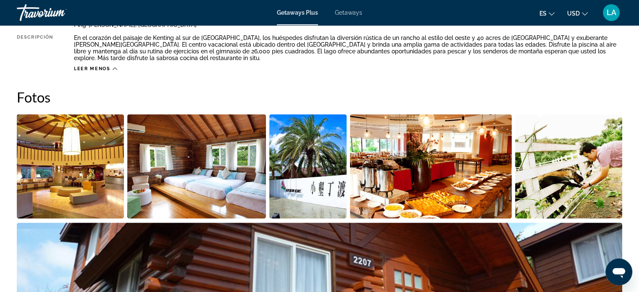
drag, startPoint x: 639, startPoint y: 84, endPoint x: 640, endPoint y: 89, distance: 5.3
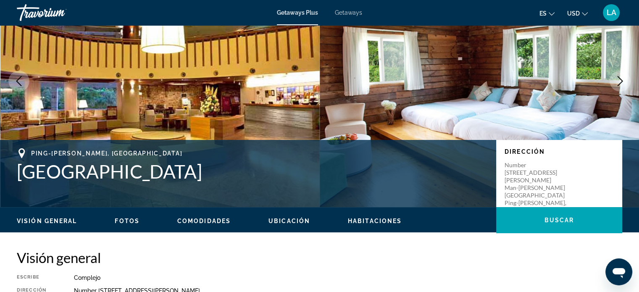
scroll to position [0, 0]
